Goal: Information Seeking & Learning: Learn about a topic

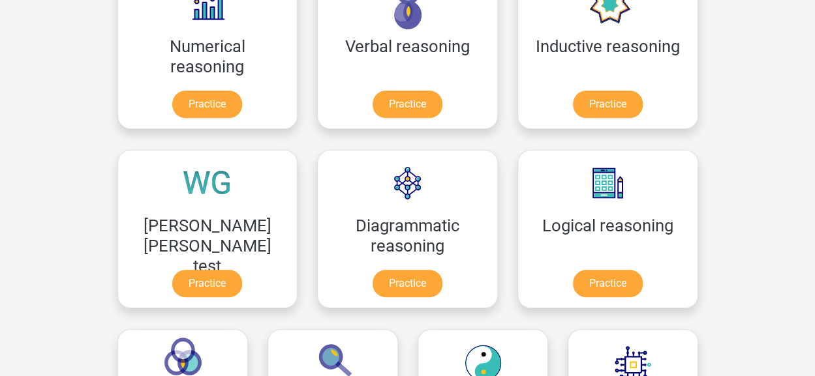
scroll to position [249, 0]
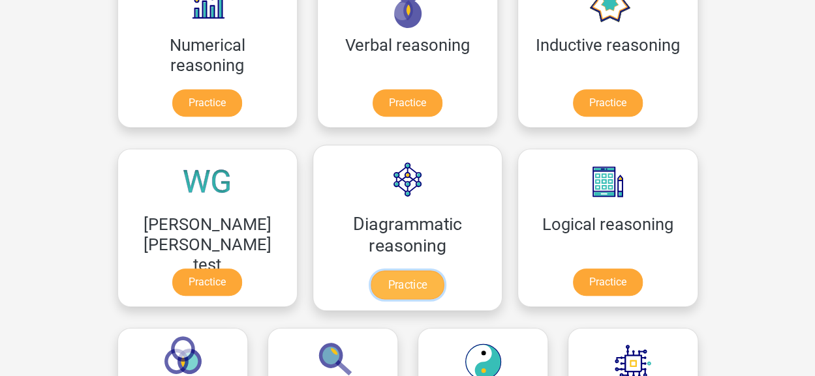
click at [371, 271] on link "Practice" at bounding box center [407, 285] width 73 height 29
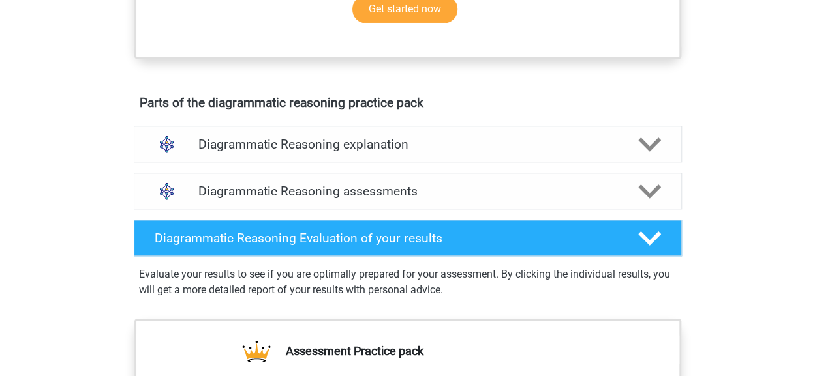
scroll to position [684, 0]
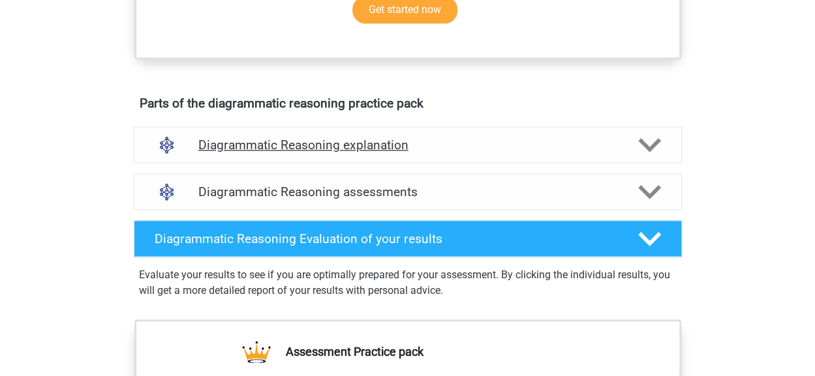
click at [379, 153] on h4 "Diagrammatic Reasoning explanation" at bounding box center [407, 145] width 419 height 15
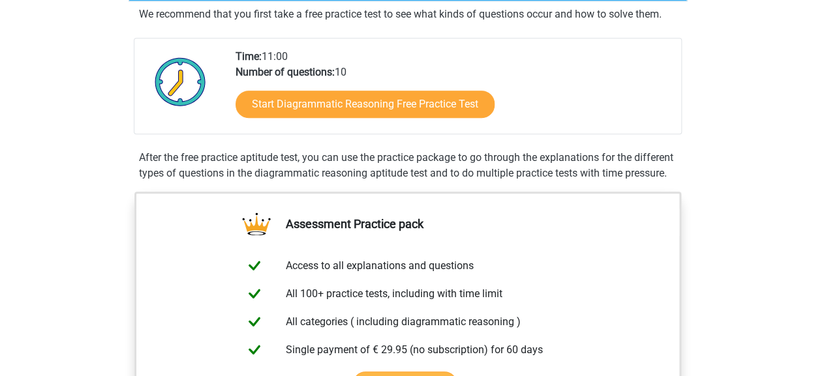
scroll to position [207, 0]
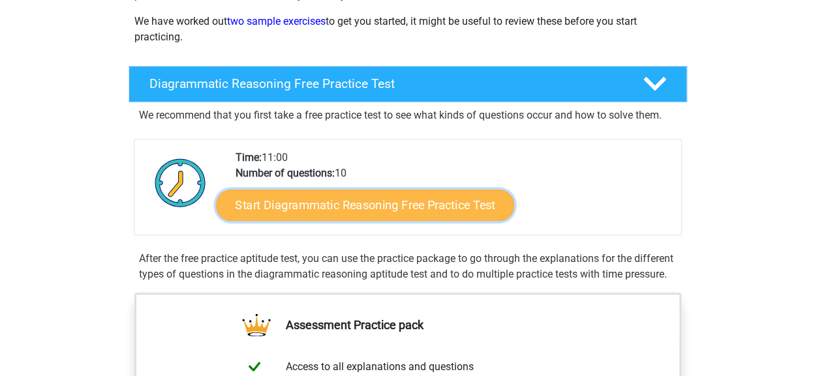
click at [384, 200] on link "Start Diagrammatic Reasoning Free Practice Test" at bounding box center [365, 204] width 298 height 31
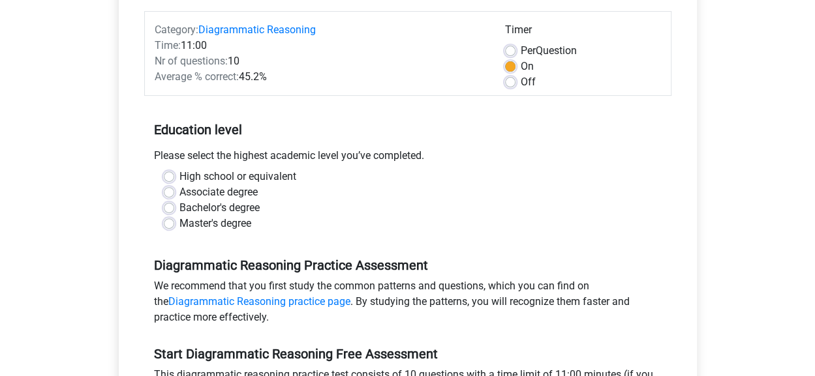
scroll to position [164, 0]
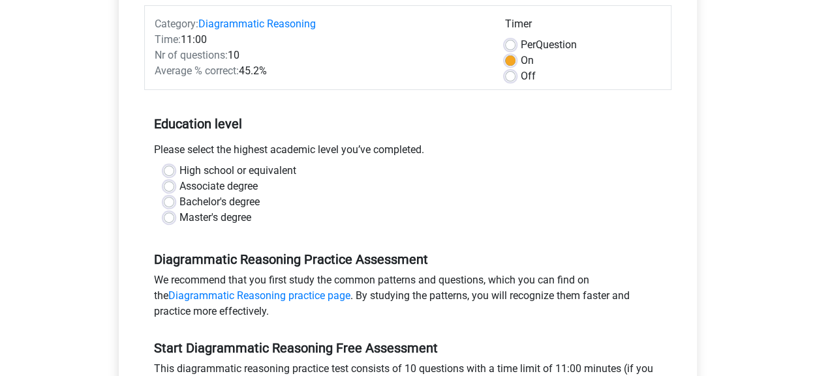
click at [179, 213] on label "Master's degree" at bounding box center [215, 218] width 72 height 16
click at [165, 213] on input "Master's degree" at bounding box center [169, 216] width 10 height 13
radio input "true"
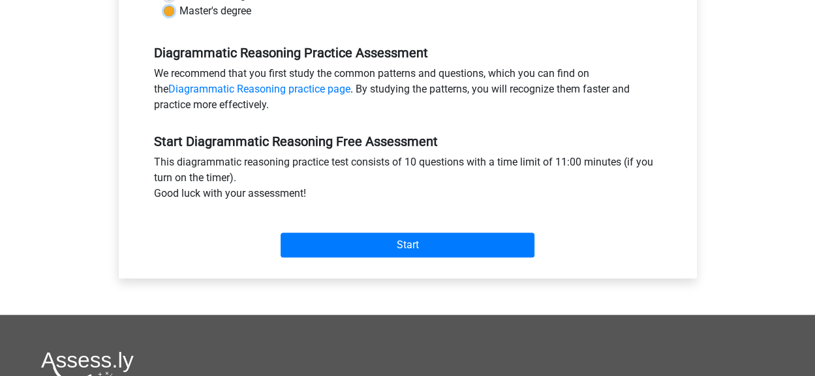
scroll to position [371, 0]
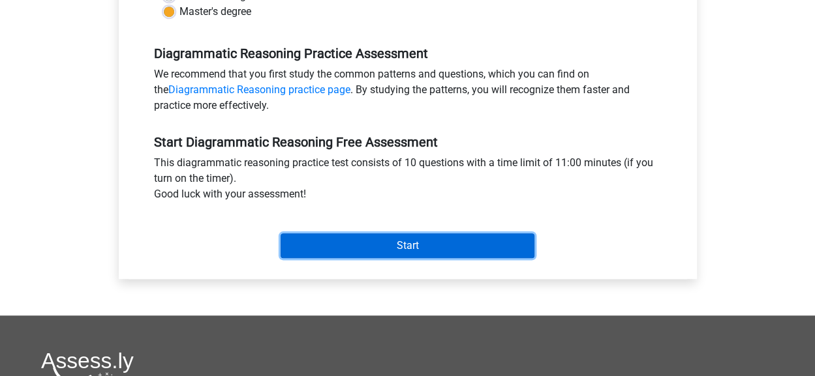
click at [324, 240] on input "Start" at bounding box center [408, 246] width 254 height 25
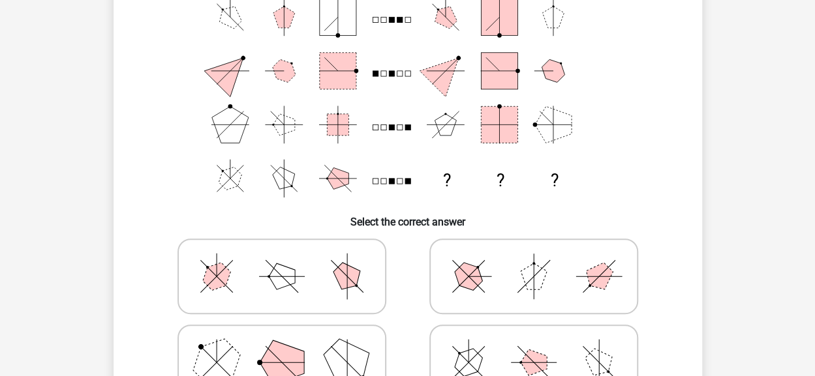
scroll to position [129, 0]
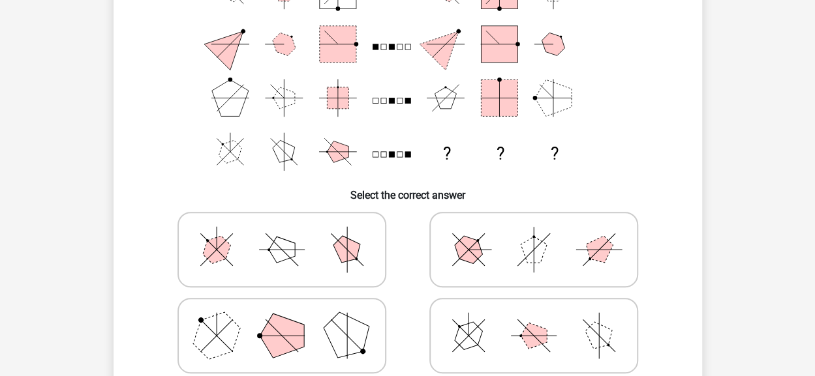
click at [344, 259] on polygon at bounding box center [346, 250] width 37 height 37
click at [290, 234] on input "radio" at bounding box center [286, 229] width 8 height 8
radio input "true"
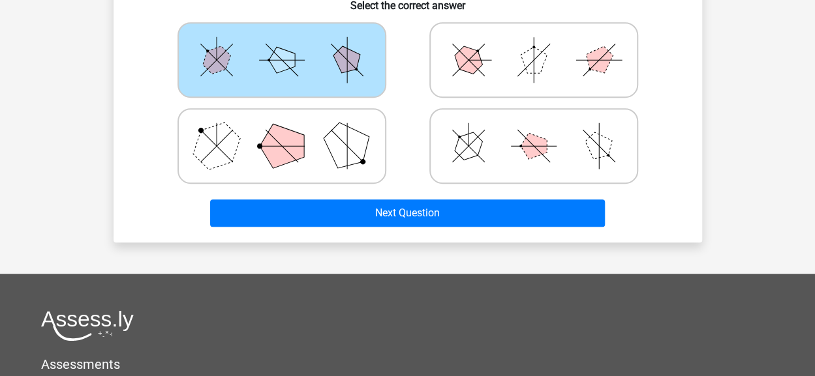
scroll to position [348, 0]
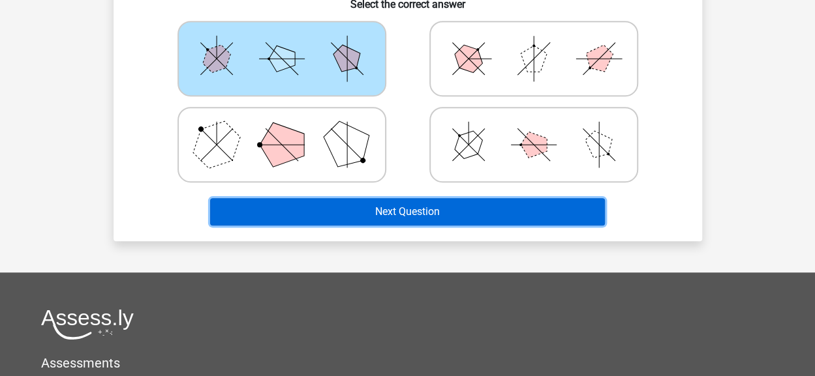
click at [375, 223] on button "Next Question" at bounding box center [407, 211] width 395 height 27
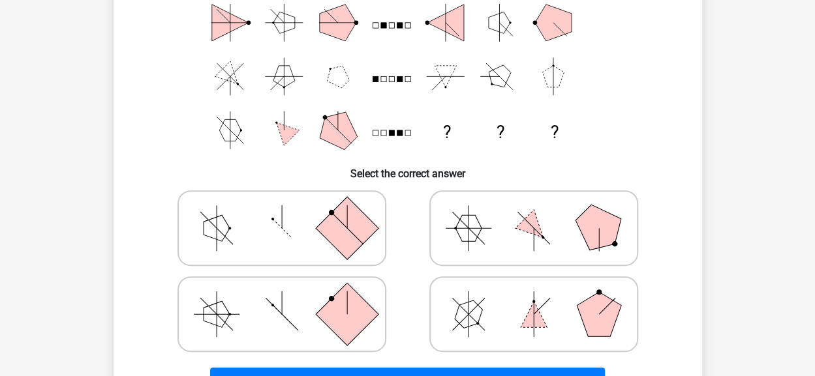
scroll to position [179, 0]
click at [496, 323] on icon at bounding box center [534, 313] width 196 height 65
click at [534, 297] on input "radio" at bounding box center [538, 293] width 8 height 8
radio input "true"
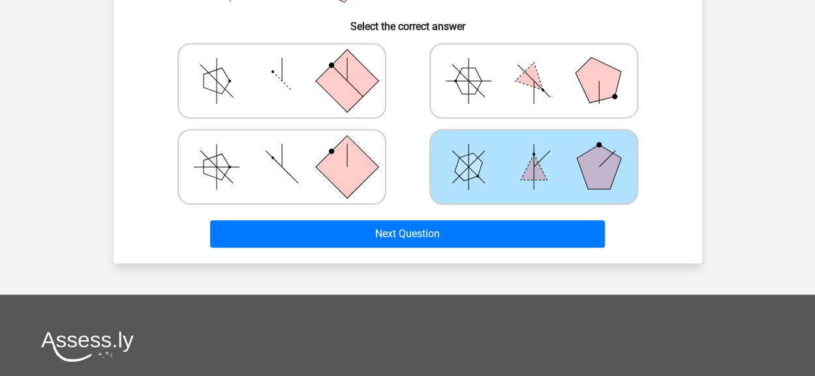
scroll to position [325, 0]
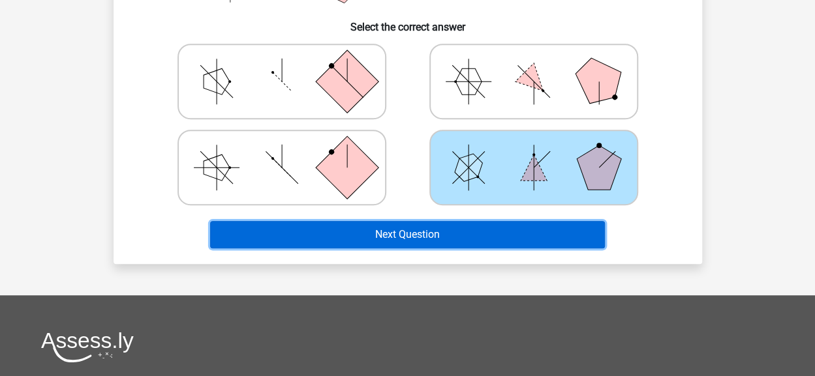
click at [483, 233] on button "Next Question" at bounding box center [407, 234] width 395 height 27
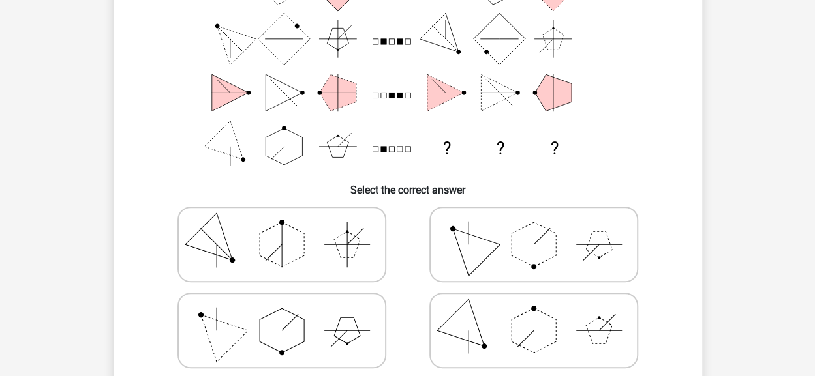
scroll to position [162, 0]
click at [293, 235] on polygon at bounding box center [282, 244] width 44 height 44
click at [290, 228] on input "radio" at bounding box center [286, 223] width 8 height 8
radio input "true"
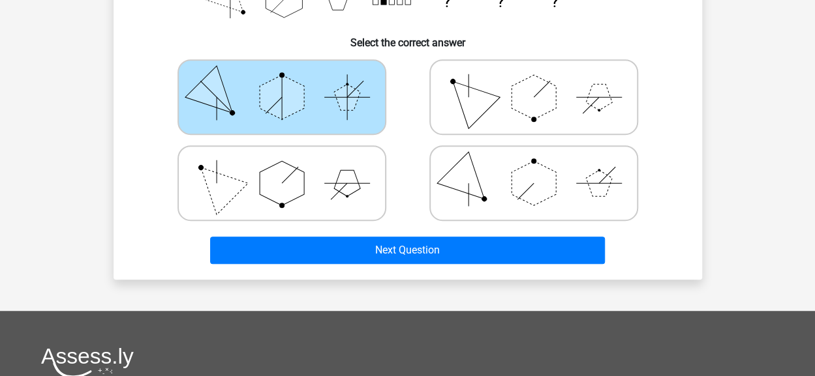
scroll to position [310, 0]
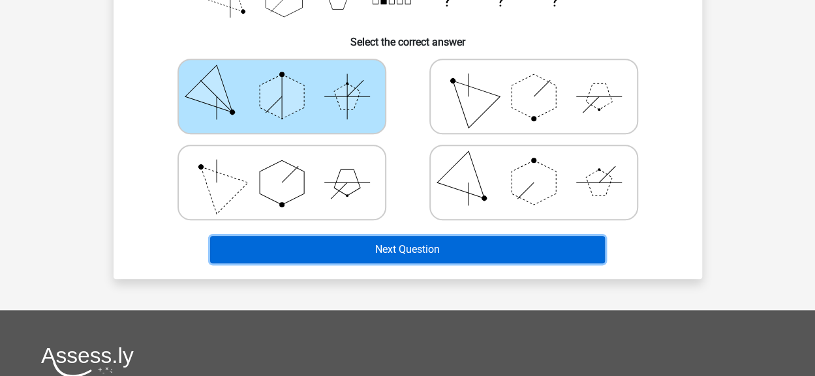
click at [304, 251] on button "Next Question" at bounding box center [407, 249] width 395 height 27
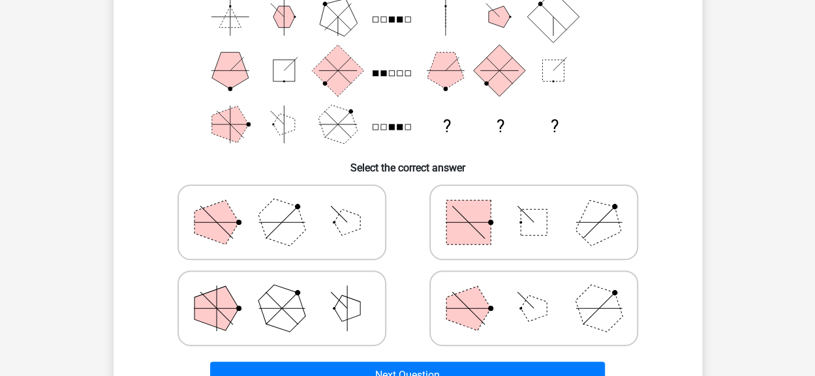
scroll to position [183, 0]
click at [299, 313] on polygon at bounding box center [281, 309] width 63 height 63
click at [290, 293] on input "radio" at bounding box center [286, 288] width 8 height 8
radio input "true"
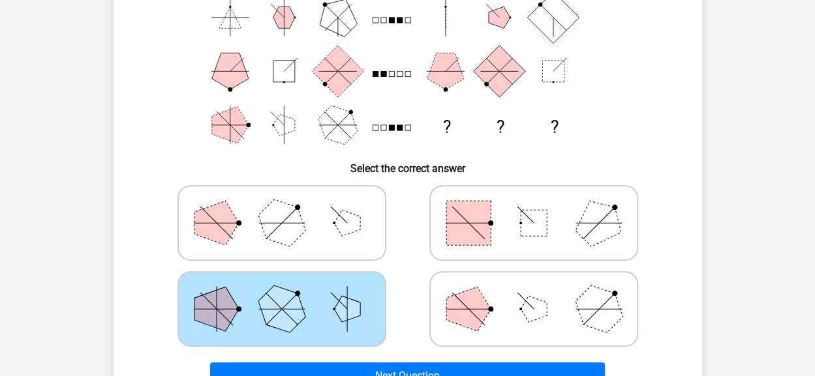
scroll to position [249, 0]
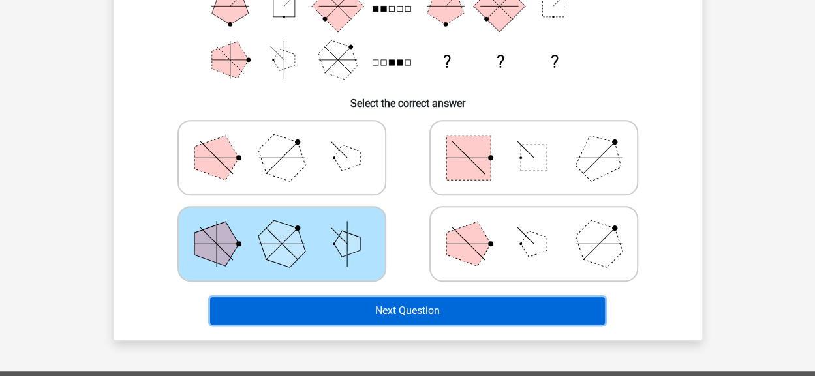
click at [320, 311] on button "Next Question" at bounding box center [407, 310] width 395 height 27
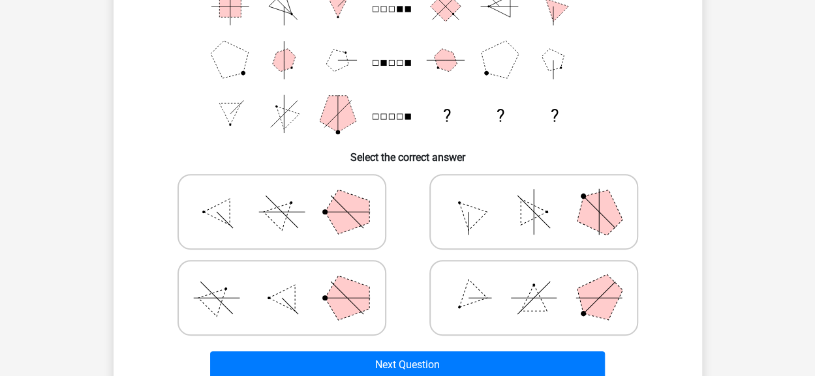
scroll to position [194, 0]
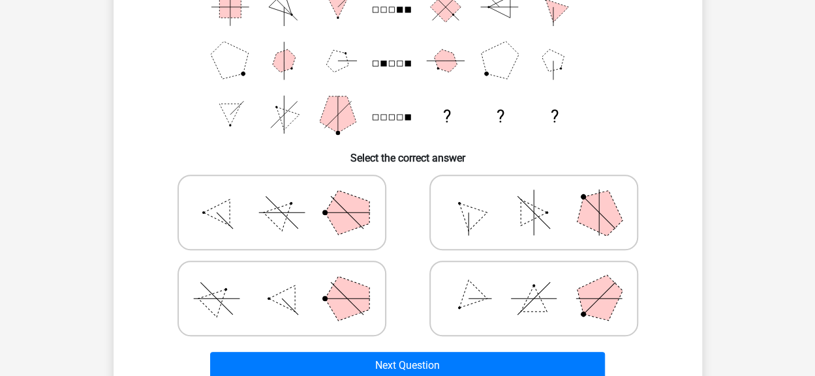
click at [333, 220] on polygon at bounding box center [347, 212] width 44 height 44
click at [290, 196] on input "radio" at bounding box center [286, 192] width 8 height 8
radio input "true"
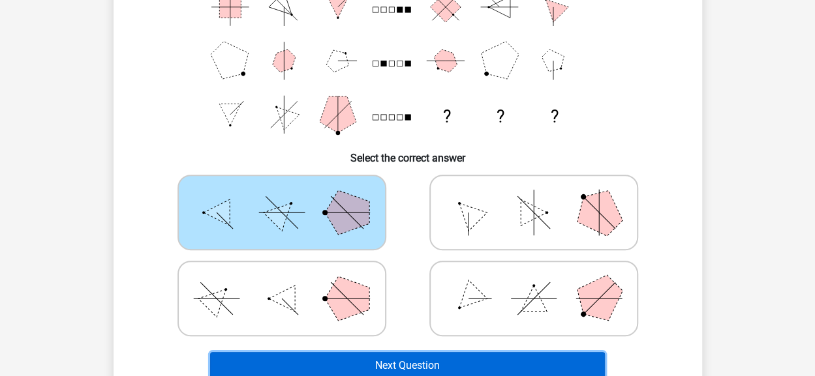
click at [343, 363] on button "Next Question" at bounding box center [407, 365] width 395 height 27
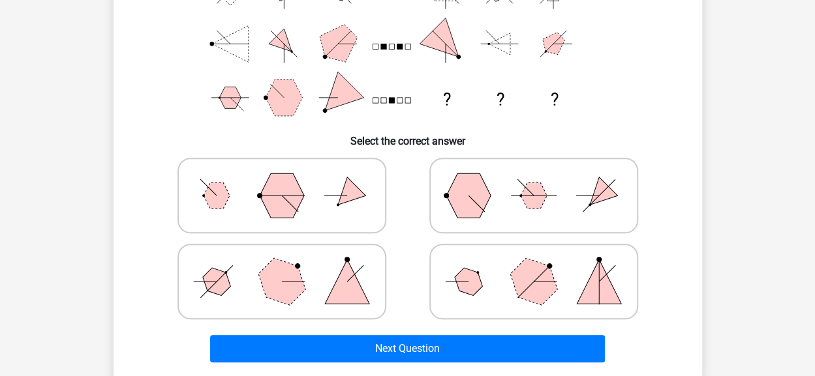
scroll to position [210, 0]
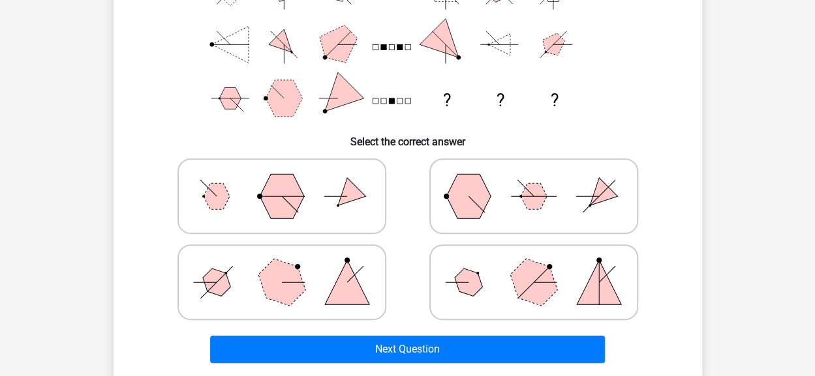
click at [528, 207] on polygon at bounding box center [534, 196] width 26 height 26
click at [534, 180] on input "radio" at bounding box center [538, 176] width 8 height 8
radio input "true"
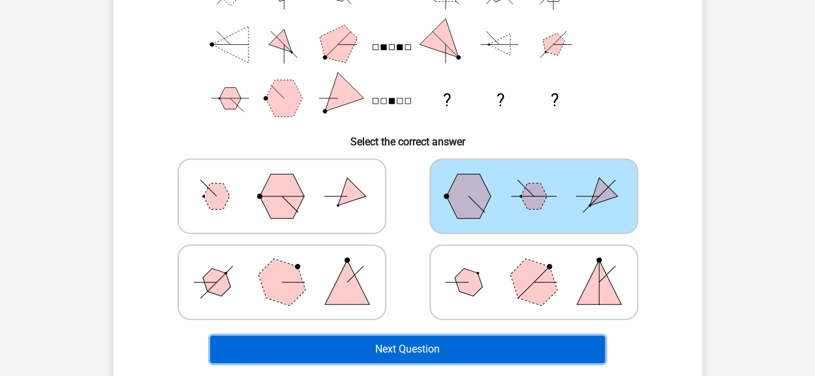
click at [446, 348] on button "Next Question" at bounding box center [407, 349] width 395 height 27
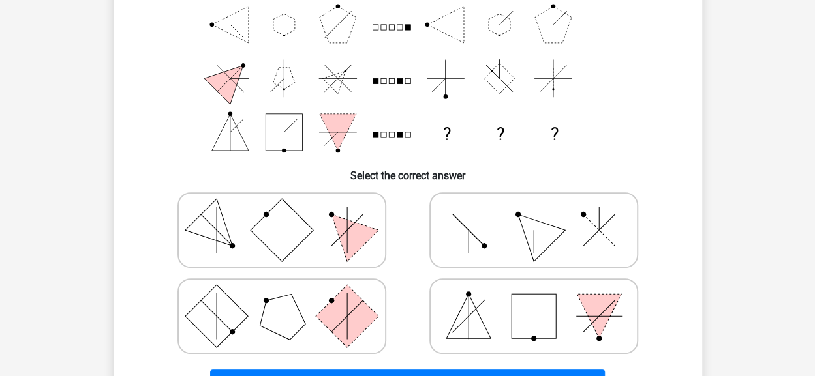
scroll to position [166, 0]
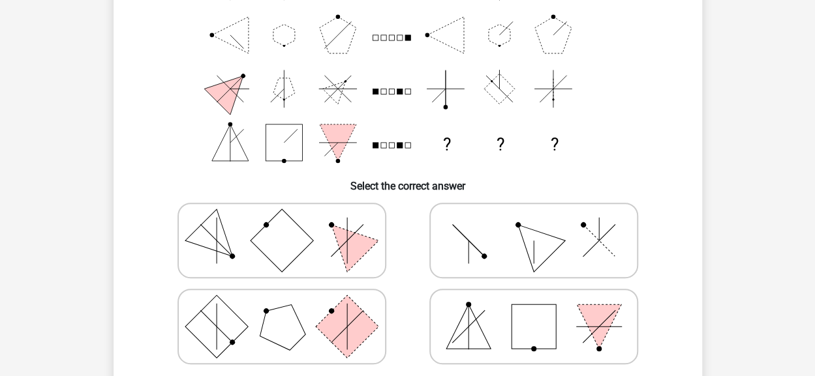
click at [471, 215] on icon at bounding box center [534, 240] width 196 height 65
click at [534, 216] on input "radio" at bounding box center [538, 220] width 8 height 8
radio input "true"
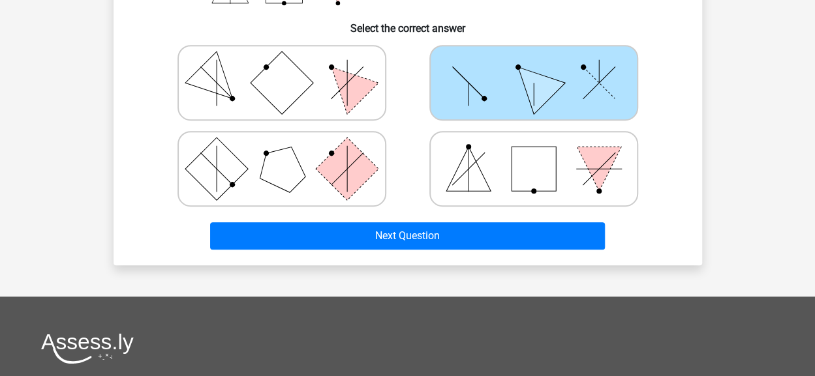
scroll to position [326, 0]
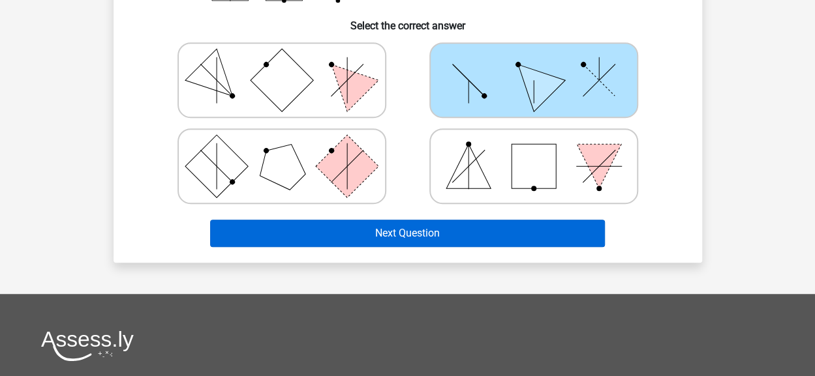
drag, startPoint x: 430, startPoint y: 253, endPoint x: 442, endPoint y: 238, distance: 19.5
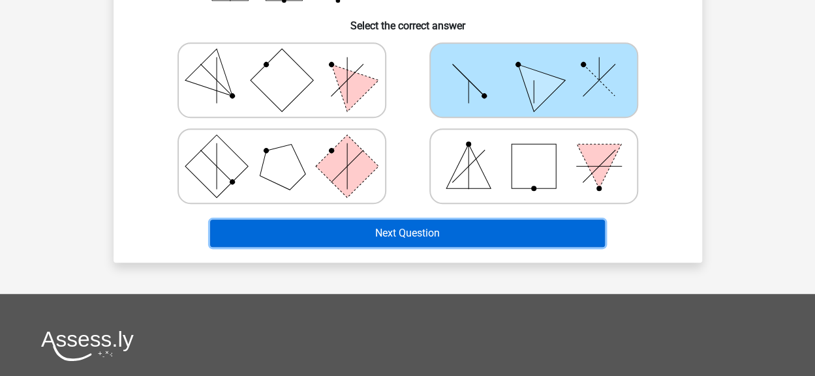
click at [442, 238] on button "Next Question" at bounding box center [407, 233] width 395 height 27
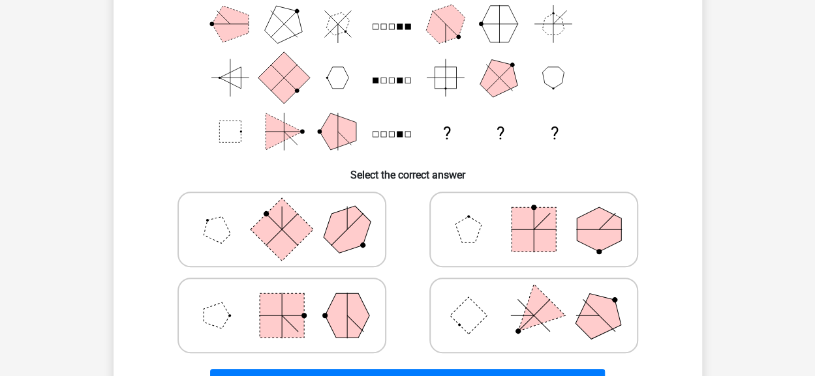
scroll to position [179, 0]
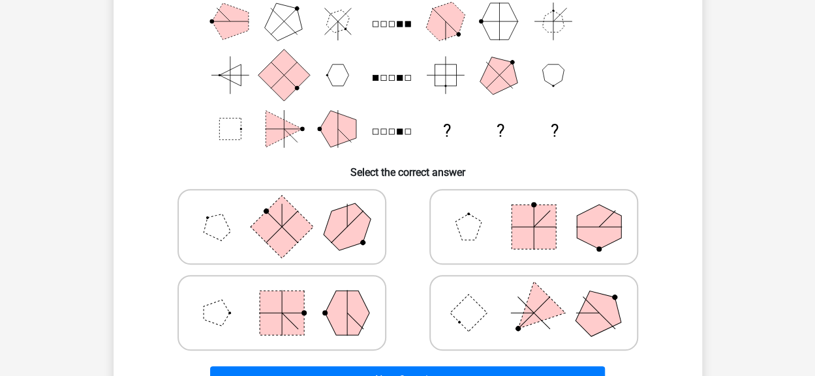
click at [348, 323] on polygon at bounding box center [347, 313] width 44 height 44
click at [290, 297] on input "radio" at bounding box center [286, 292] width 8 height 8
radio input "true"
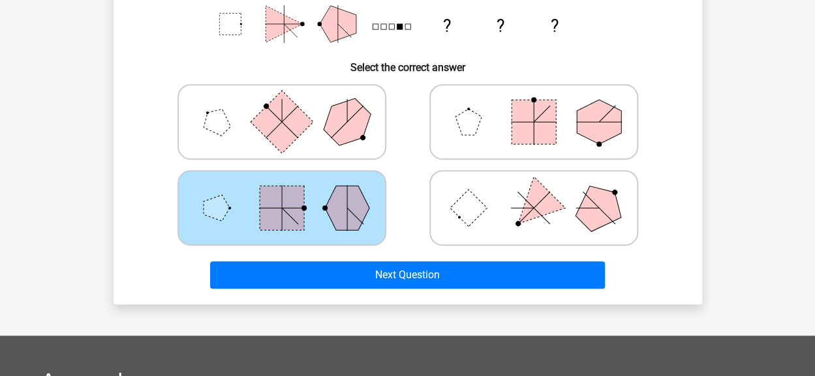
scroll to position [284, 0]
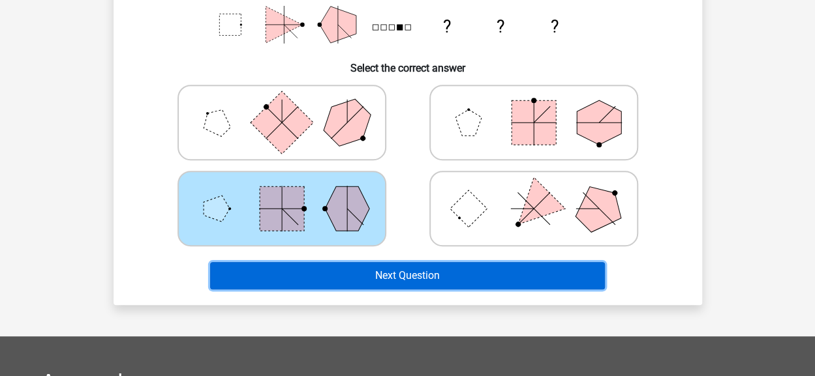
click at [380, 281] on button "Next Question" at bounding box center [407, 275] width 395 height 27
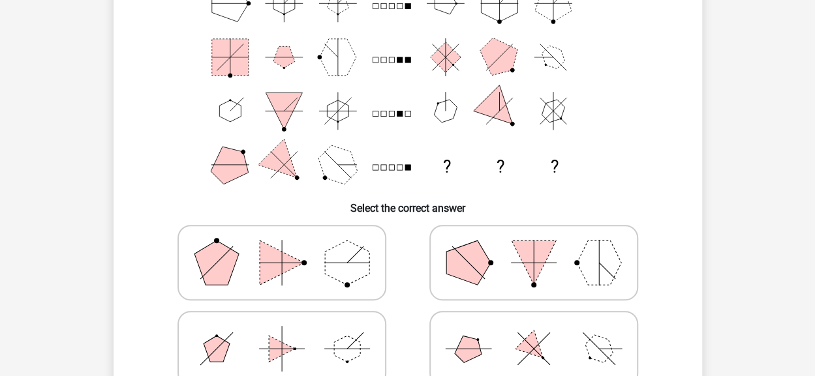
scroll to position [168, 0]
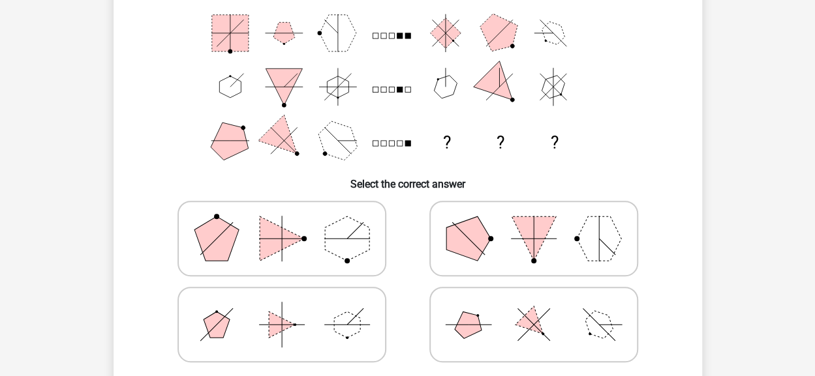
click at [549, 264] on icon at bounding box center [534, 238] width 196 height 65
click at [542, 222] on input "radio" at bounding box center [538, 218] width 8 height 8
radio input "true"
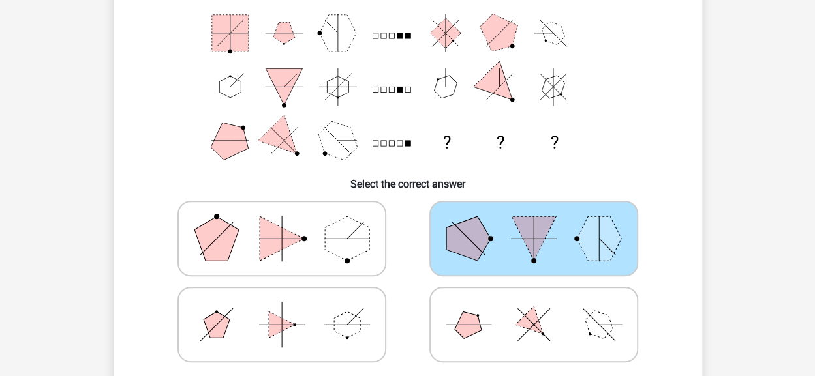
scroll to position [251, 0]
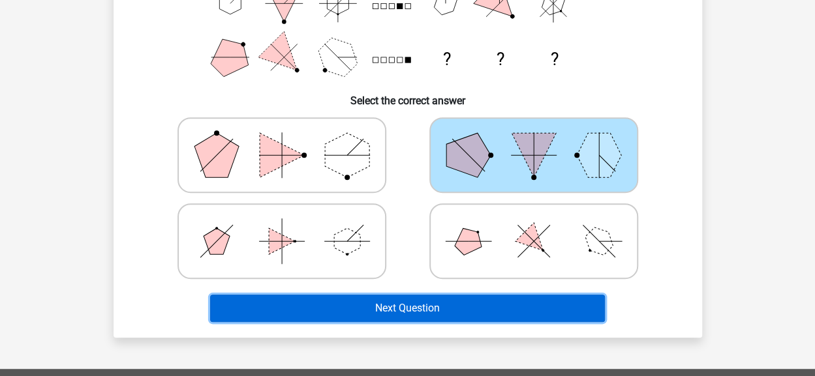
click at [515, 297] on button "Next Question" at bounding box center [407, 308] width 395 height 27
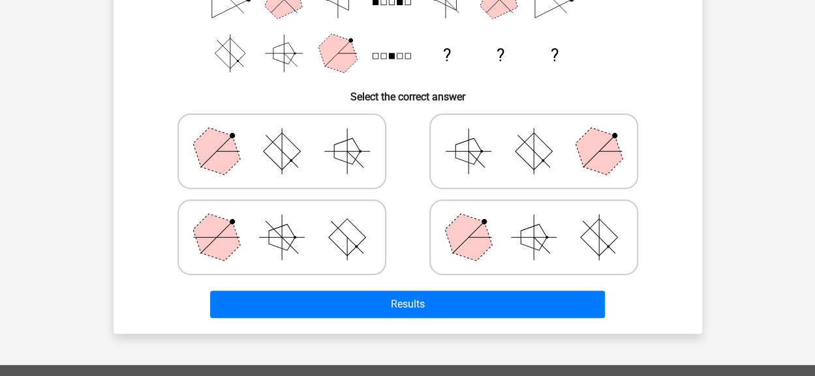
scroll to position [262, 0]
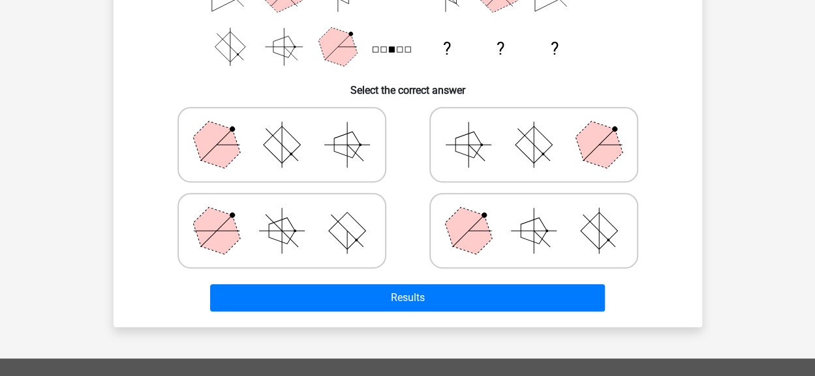
click at [554, 234] on icon at bounding box center [534, 230] width 196 height 65
click at [542, 215] on input "radio" at bounding box center [538, 210] width 8 height 8
radio input "true"
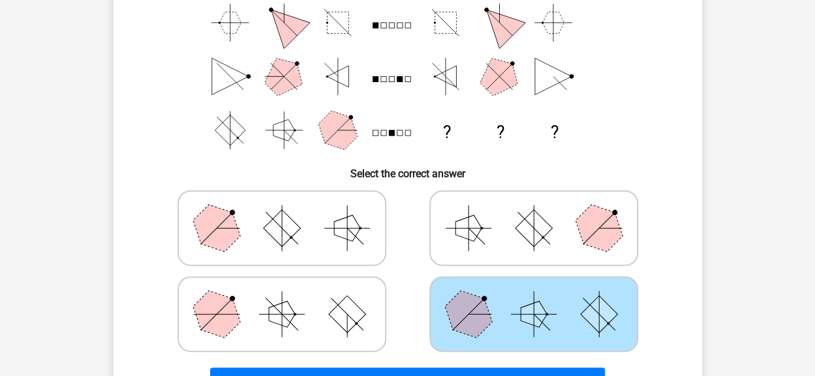
scroll to position [177, 0]
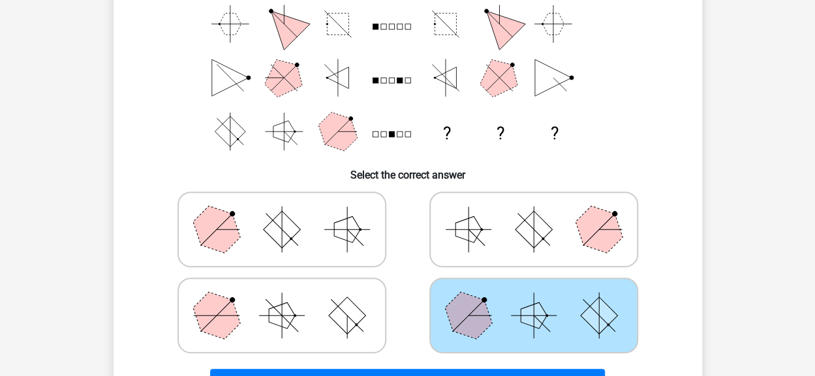
click at [573, 219] on icon at bounding box center [534, 229] width 196 height 65
click at [542, 213] on input "radio" at bounding box center [538, 209] width 8 height 8
radio input "true"
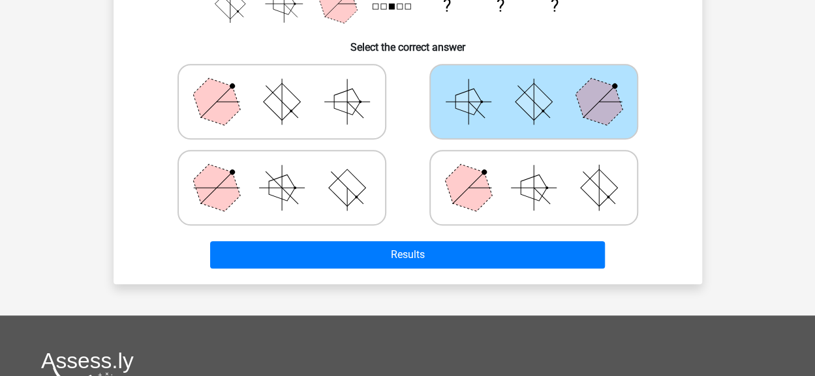
scroll to position [309, 0]
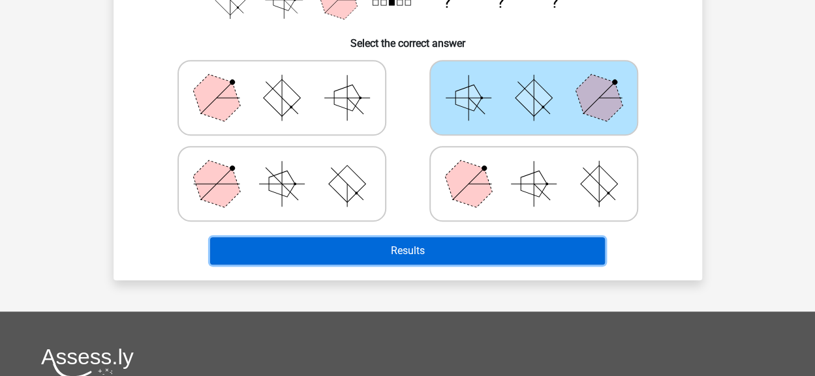
click at [486, 254] on button "Results" at bounding box center [407, 250] width 395 height 27
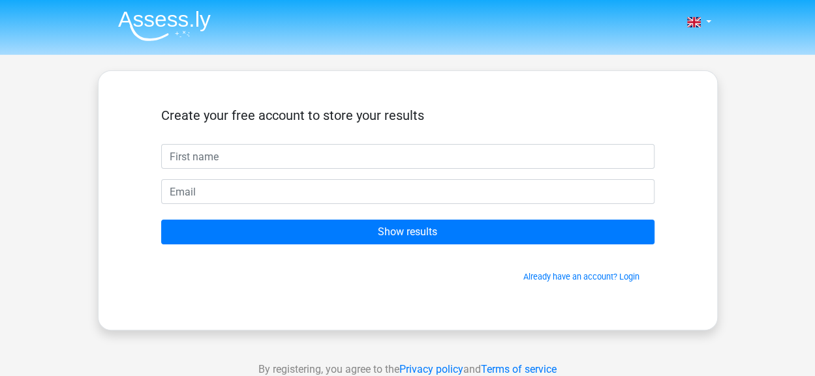
click at [370, 157] on input "text" at bounding box center [407, 156] width 493 height 25
type input "Shilpa"
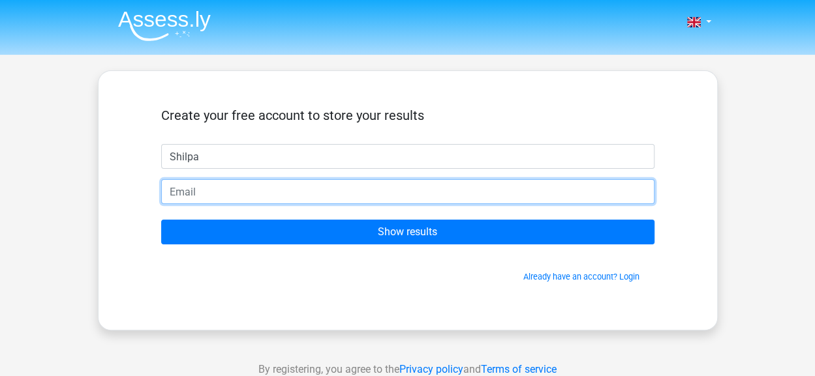
click at [260, 196] on input "email" at bounding box center [407, 191] width 493 height 25
type input "[EMAIL_ADDRESS][DOMAIN_NAME]"
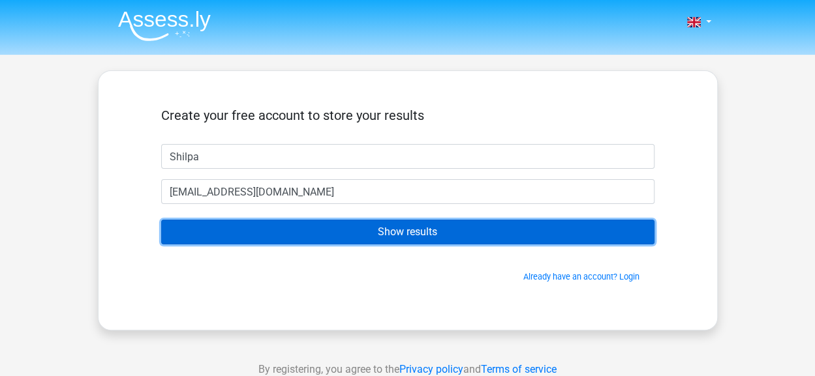
click at [262, 231] on input "Show results" at bounding box center [407, 232] width 493 height 25
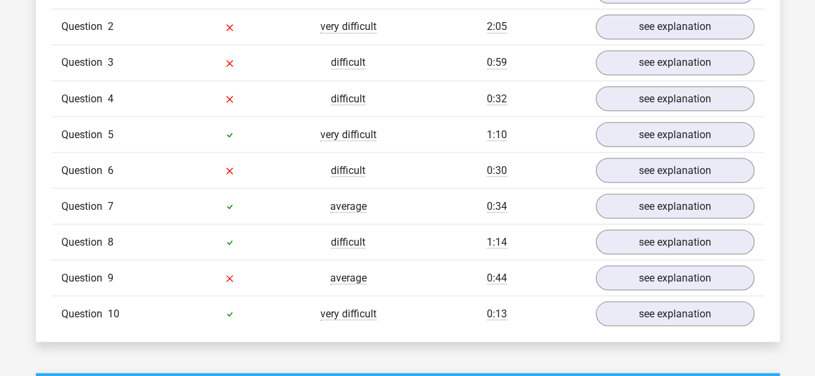
scroll to position [1022, 0]
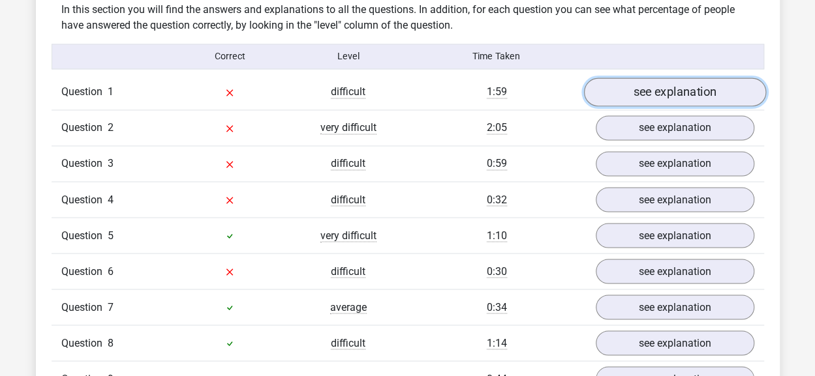
click at [672, 97] on link "see explanation" at bounding box center [674, 92] width 182 height 29
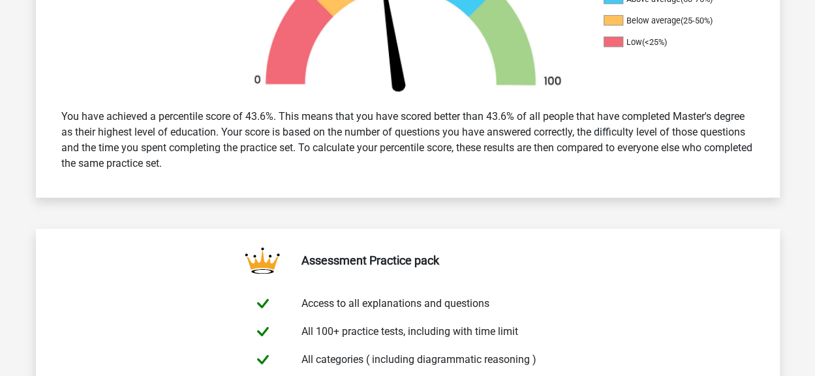
scroll to position [418, 0]
